Goal: Task Accomplishment & Management: Complete application form

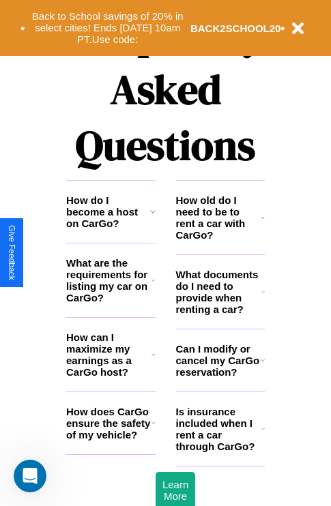
scroll to position [1654, 0]
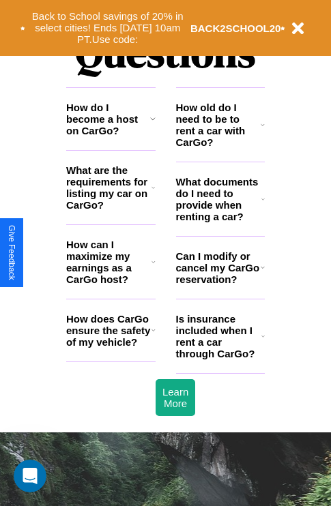
click at [263, 205] on icon at bounding box center [262, 199] width 3 height 11
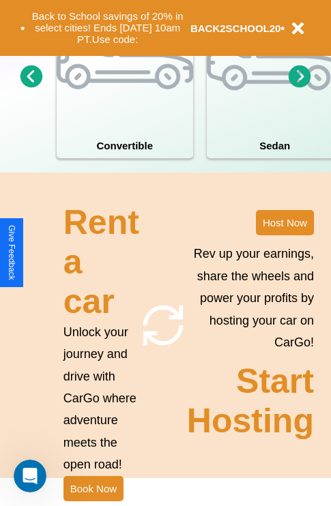
scroll to position [1063, 0]
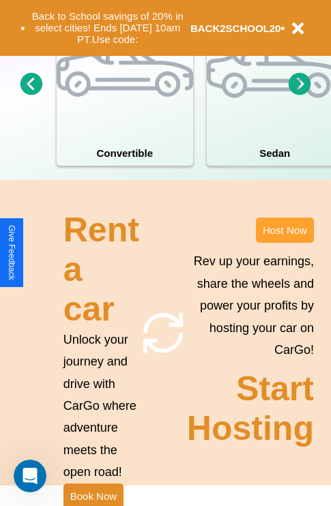
click at [285, 243] on button "Host Now" at bounding box center [285, 230] width 58 height 25
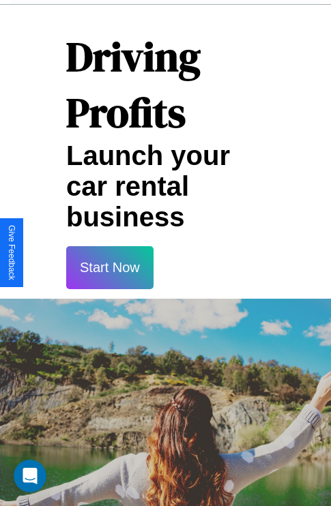
scroll to position [2222, 0]
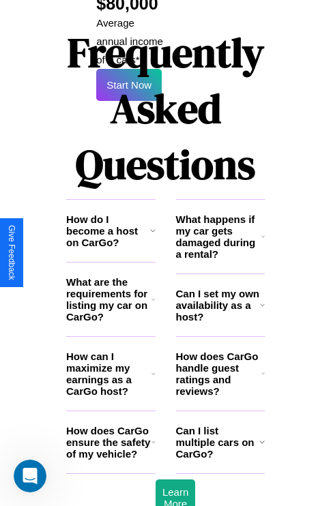
click at [111, 351] on h3 "How can I maximize my earnings as a CarGo host?" at bounding box center [108, 374] width 85 height 46
click at [220, 351] on h3 "How does CarGo handle guest ratings and reviews?" at bounding box center [218, 374] width 85 height 46
click at [263, 231] on icon at bounding box center [262, 236] width 3 height 11
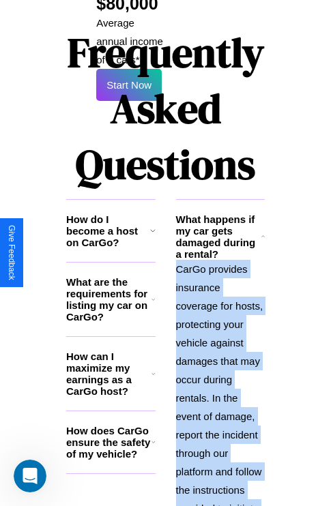
scroll to position [2400, 0]
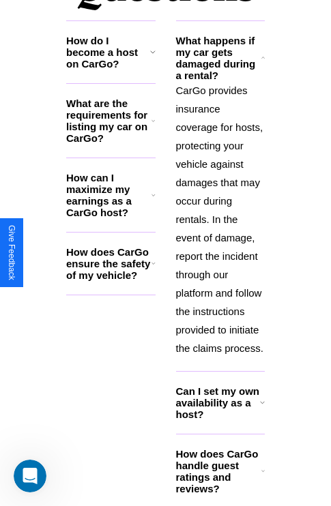
click at [111, 246] on h3 "How does CarGo ensure the safety of my vehicle?" at bounding box center [108, 263] width 85 height 35
click at [220, 448] on h3 "How does CarGo handle guest ratings and reviews?" at bounding box center [218, 471] width 85 height 46
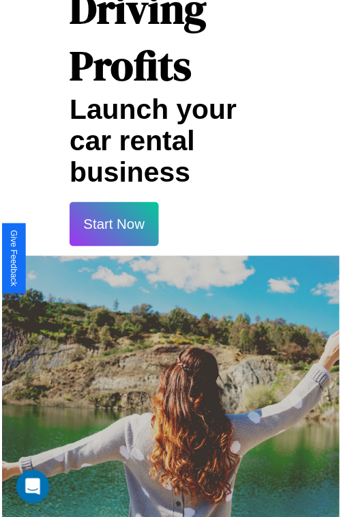
scroll to position [24, 0]
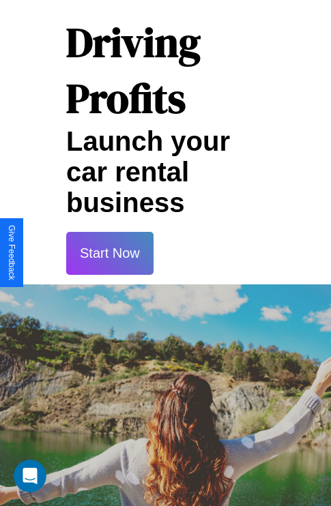
click at [109, 253] on button "Start Now" at bounding box center [109, 253] width 87 height 43
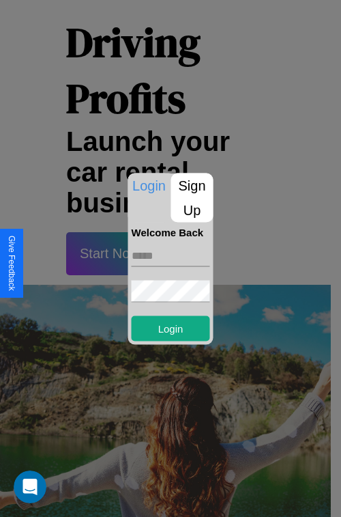
click at [192, 197] on p "Sign Up" at bounding box center [192, 197] width 42 height 49
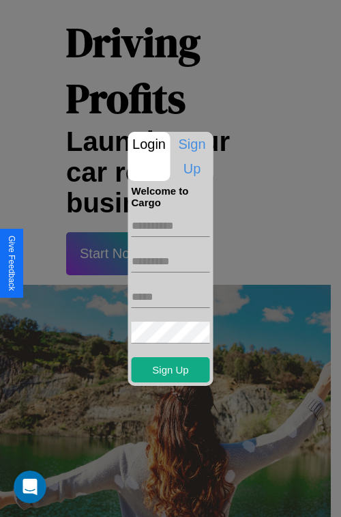
click at [171, 225] on input "text" at bounding box center [171, 226] width 78 height 22
type input "******"
click at [171, 261] on input "text" at bounding box center [171, 261] width 78 height 22
type input "******"
click at [171, 296] on input "text" at bounding box center [171, 297] width 78 height 22
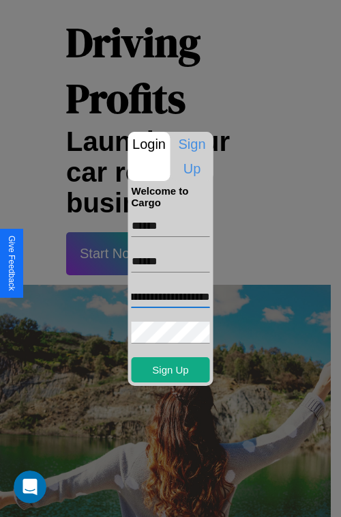
scroll to position [0, 49]
type input "**********"
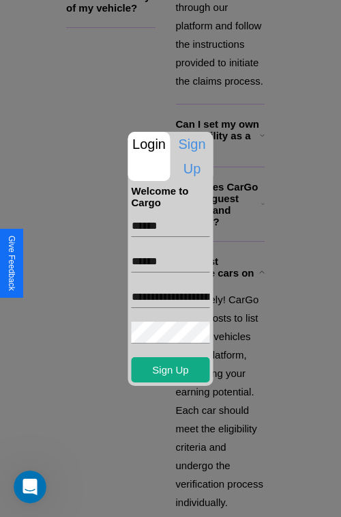
click at [175, 498] on div at bounding box center [170, 258] width 341 height 517
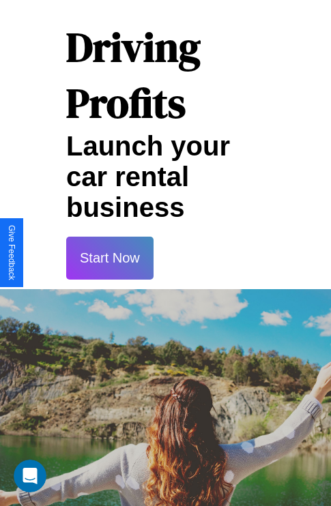
click at [109, 258] on button "Start Now" at bounding box center [109, 258] width 87 height 43
